Goal: Task Accomplishment & Management: Complete application form

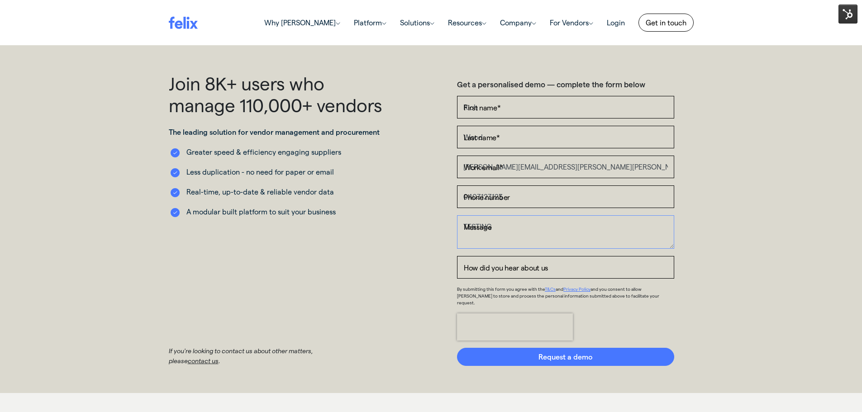
click at [544, 230] on textarea "TESTING" at bounding box center [565, 231] width 217 height 33
click at [543, 200] on input "0403123123" at bounding box center [565, 197] width 217 height 23
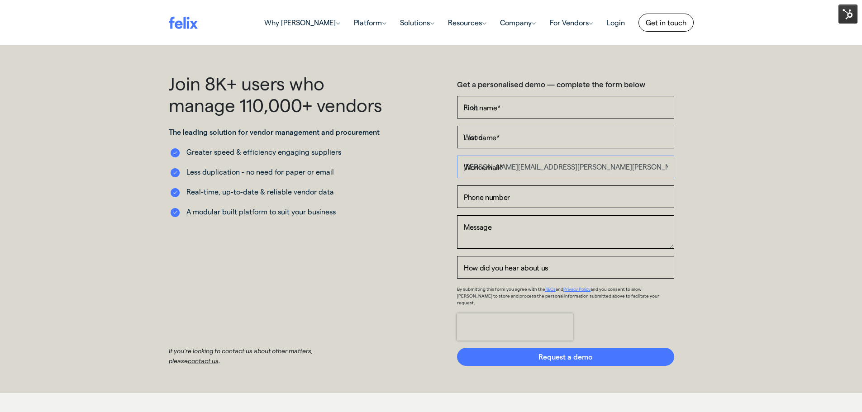
click at [554, 166] on input "[PERSON_NAME][EMAIL_ADDRESS][PERSON_NAME][PERSON_NAME][DOMAIN_NAME]" at bounding box center [565, 167] width 217 height 23
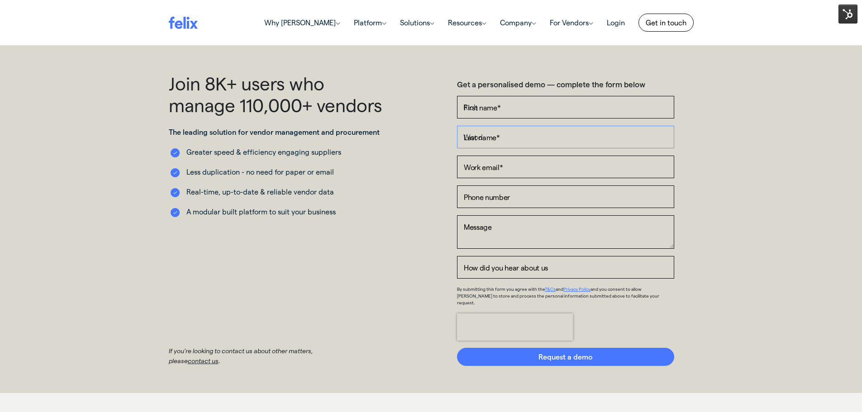
click at [553, 141] on input "Wood" at bounding box center [565, 137] width 217 height 23
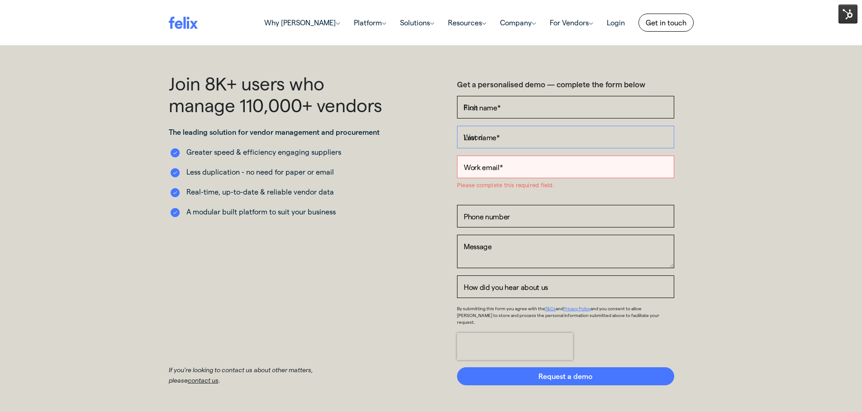
click at [553, 141] on input "Wood" at bounding box center [565, 137] width 217 height 23
click at [547, 112] on input "Rich" at bounding box center [565, 107] width 217 height 23
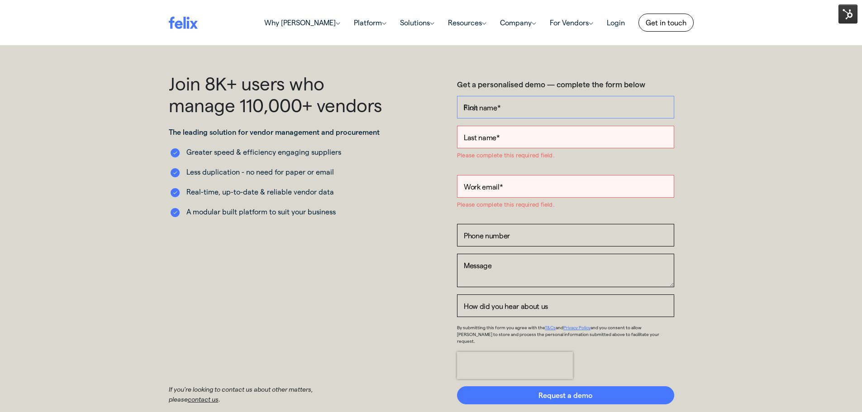
click at [547, 112] on input "Rich" at bounding box center [565, 107] width 217 height 23
click at [723, 148] on div "Join 8K+ users who manage 110,000+ vendors The leading solution for vendor mana…" at bounding box center [431, 238] width 862 height 386
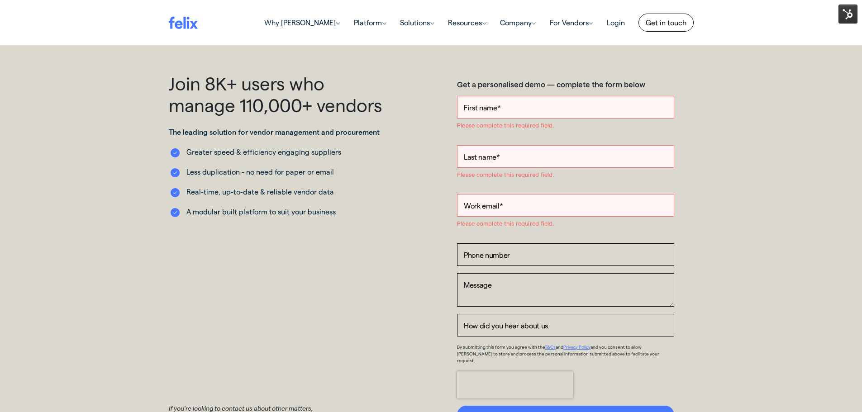
click at [575, 107] on input "First name *" at bounding box center [565, 107] width 217 height 23
type input "Rich"
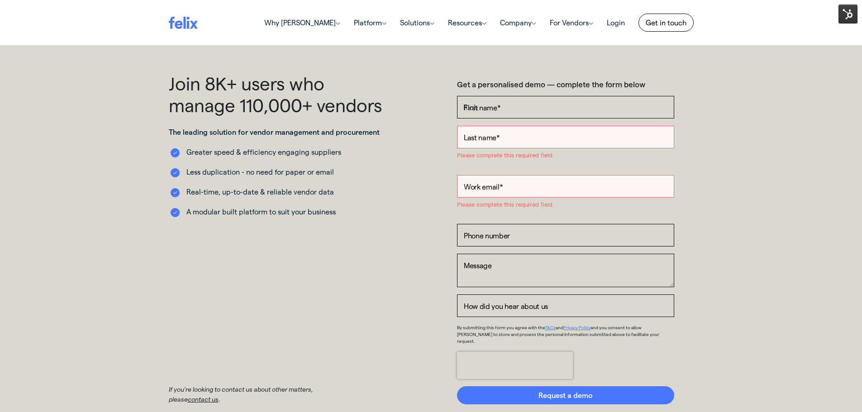
click at [487, 140] on input "Last name *" at bounding box center [565, 137] width 217 height 23
type input "Wood"
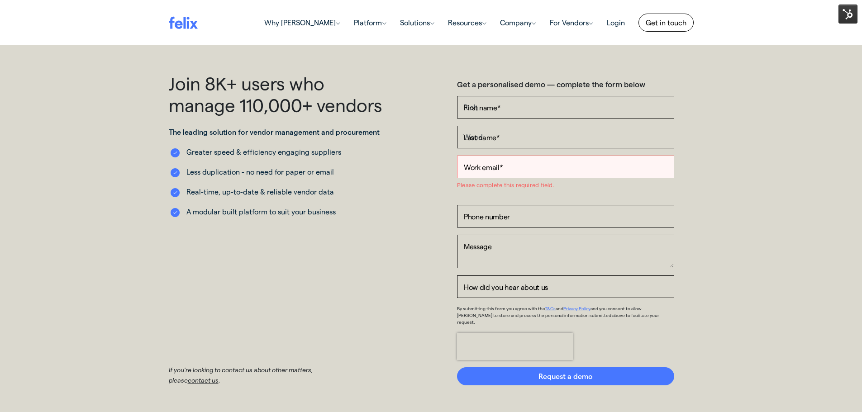
click at [507, 171] on input "Work email *" at bounding box center [565, 167] width 217 height 23
type input "[PERSON_NAME][EMAIL_ADDRESS][PERSON_NAME][PERSON_NAME][DOMAIN_NAME]"
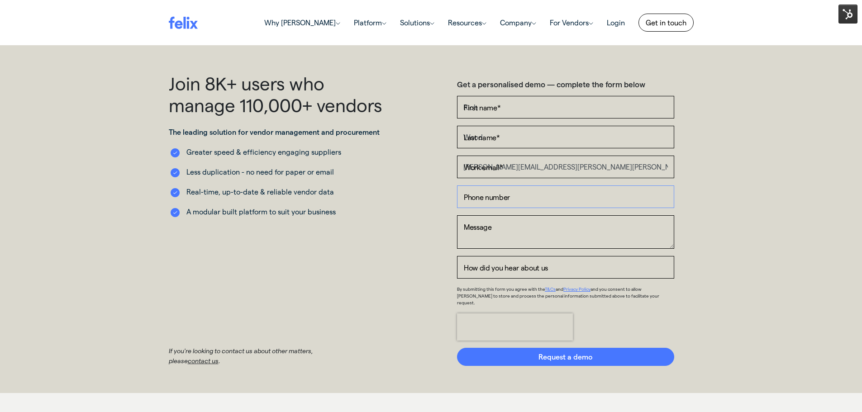
click at [518, 197] on input "Phone number" at bounding box center [565, 197] width 217 height 23
click at [468, 229] on textarea "Message" at bounding box center [565, 231] width 217 height 33
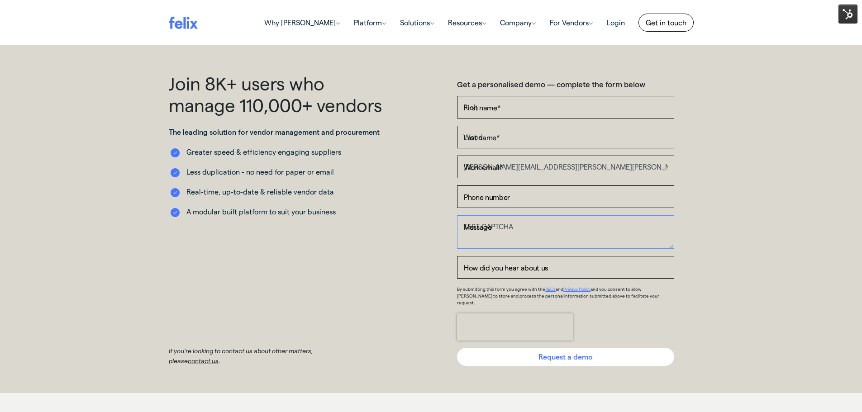
type textarea "TEST CAPTCHA"
click at [584, 351] on input "Request a demo" at bounding box center [565, 357] width 217 height 18
